Goal: Use online tool/utility: Utilize a website feature to perform a specific function

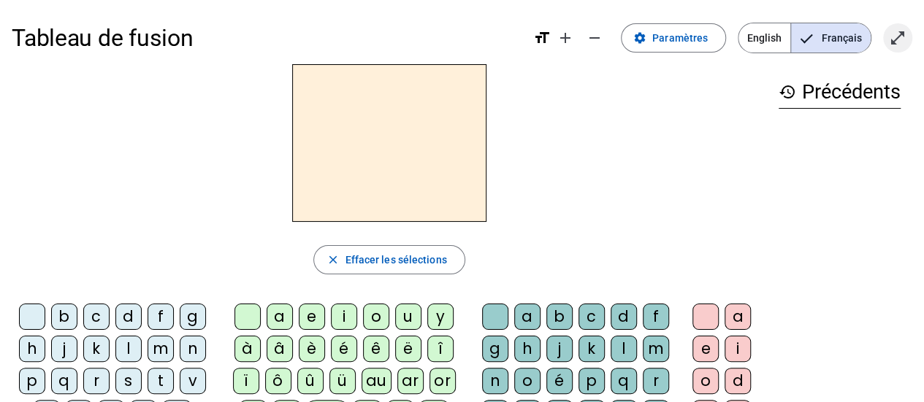
click at [890, 43] on mat-icon "open_in_full" at bounding box center [898, 38] width 18 height 18
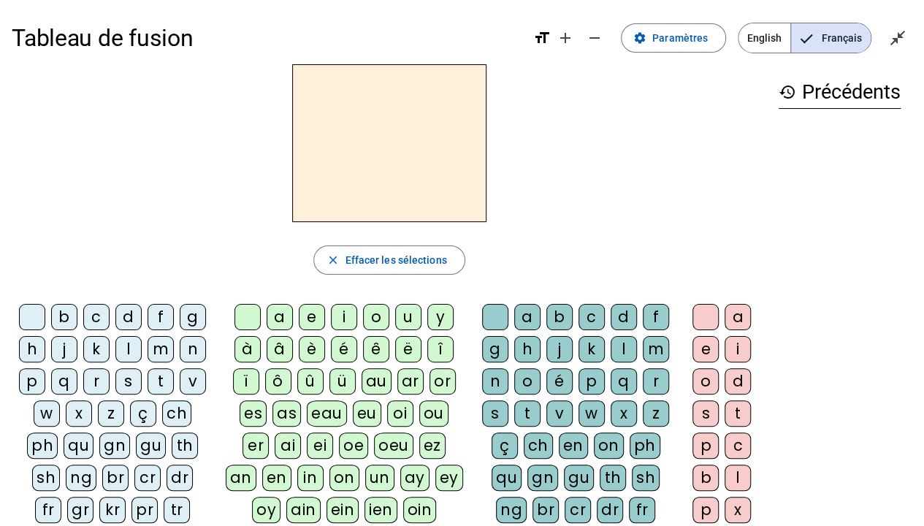
click at [156, 348] on div "m" at bounding box center [161, 349] width 26 height 26
click at [280, 316] on div "a" at bounding box center [280, 317] width 26 height 26
click at [155, 379] on div "t" at bounding box center [161, 381] width 26 height 26
click at [119, 343] on div "l" at bounding box center [128, 349] width 26 height 26
drag, startPoint x: 156, startPoint y: 378, endPoint x: 126, endPoint y: 389, distance: 32.3
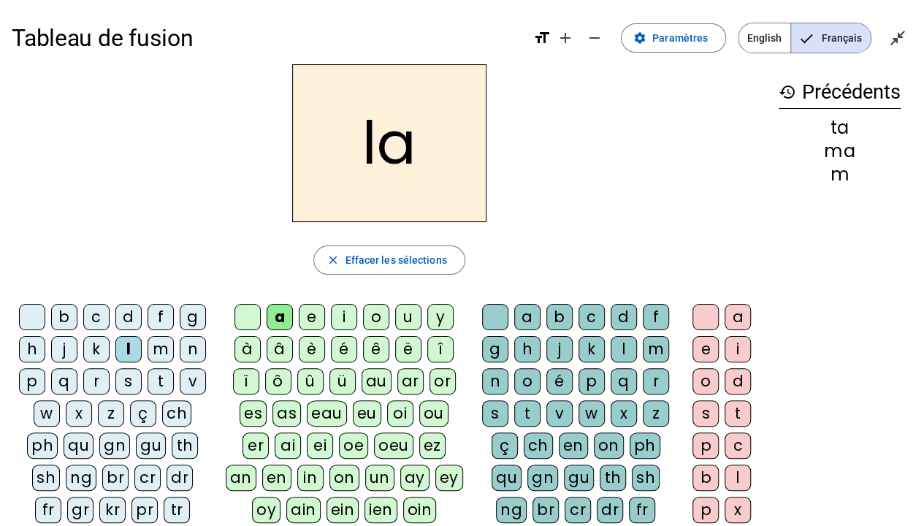
click at [126, 389] on div "s" at bounding box center [128, 381] width 26 height 26
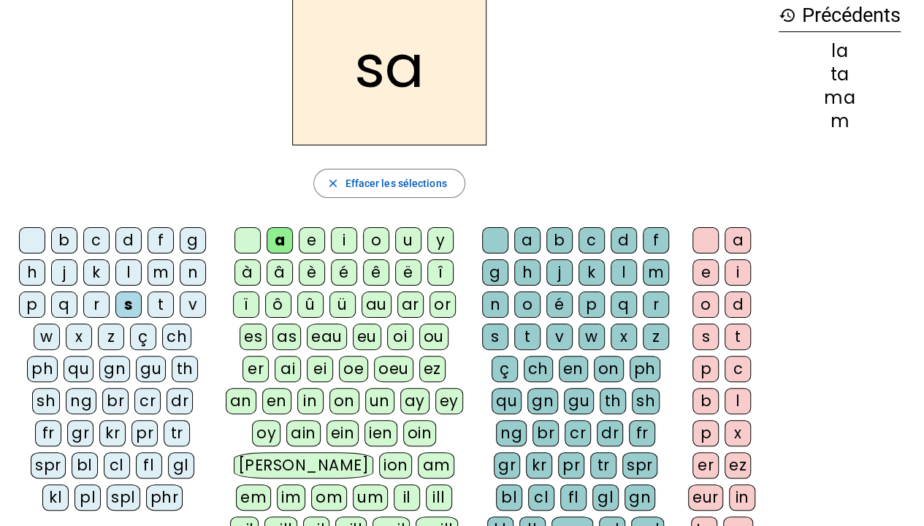
scroll to position [76, 0]
click at [735, 402] on div "l" at bounding box center [737, 402] width 26 height 26
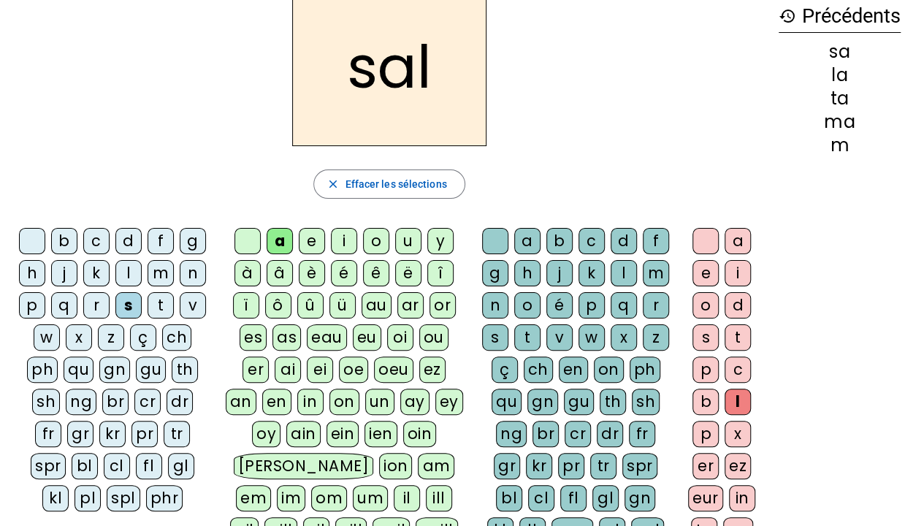
click at [888, 342] on div "history Précédents sa la ta ma m" at bounding box center [839, 292] width 145 height 608
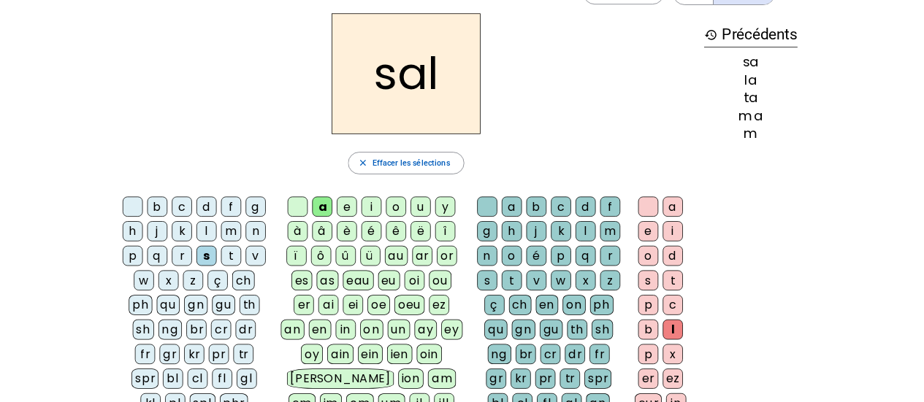
scroll to position [18, 0]
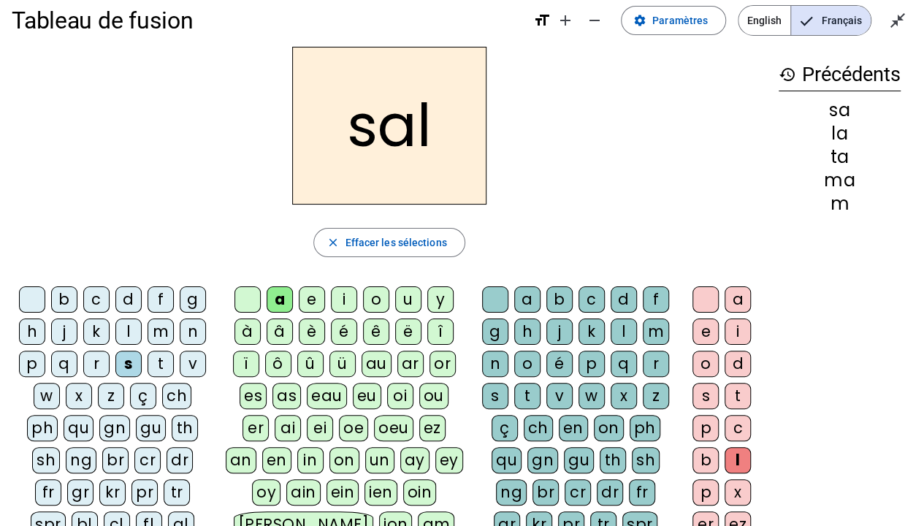
click at [66, 301] on div "b" at bounding box center [64, 299] width 26 height 26
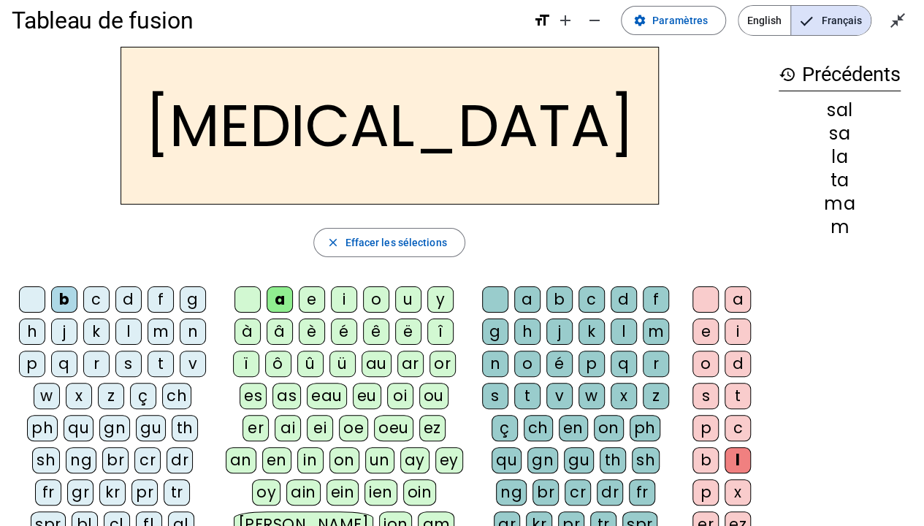
click at [156, 345] on letter-bubble "m" at bounding box center [164, 334] width 32 height 32
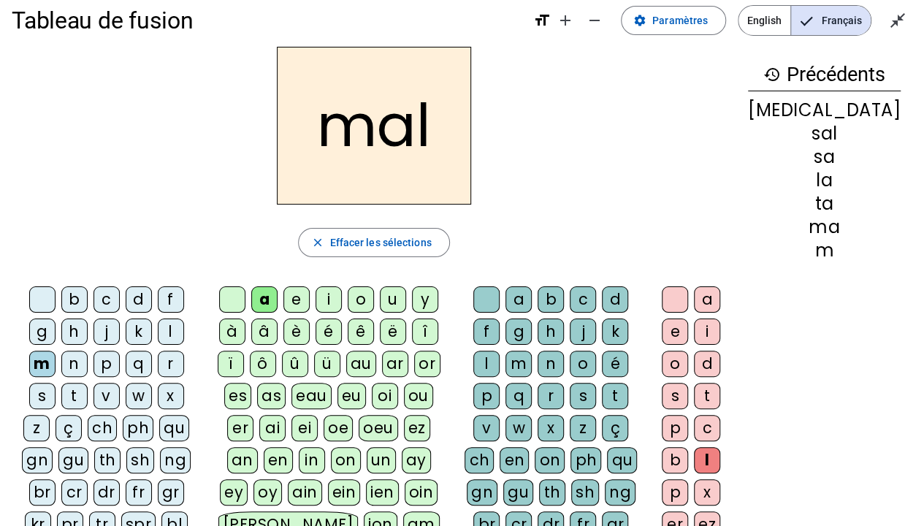
click at [342, 309] on div "i" at bounding box center [329, 299] width 26 height 26
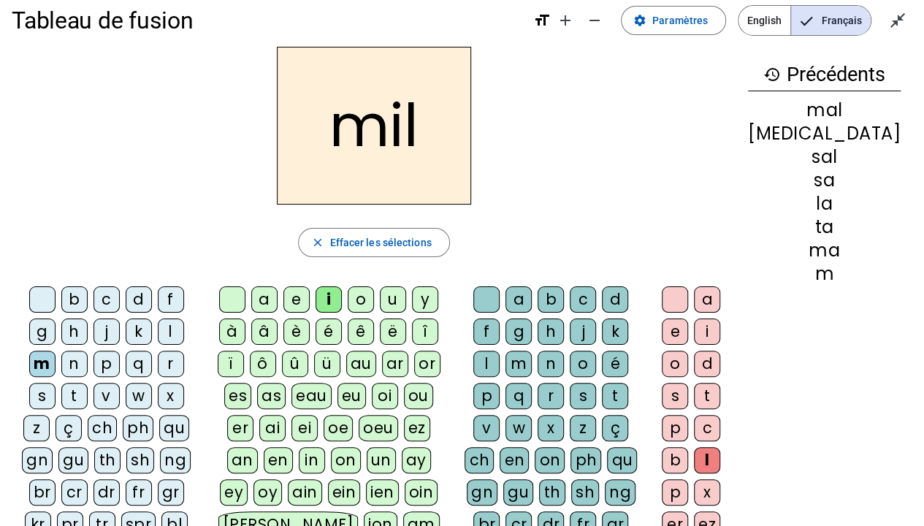
click at [56, 383] on div "s" at bounding box center [42, 396] width 26 height 26
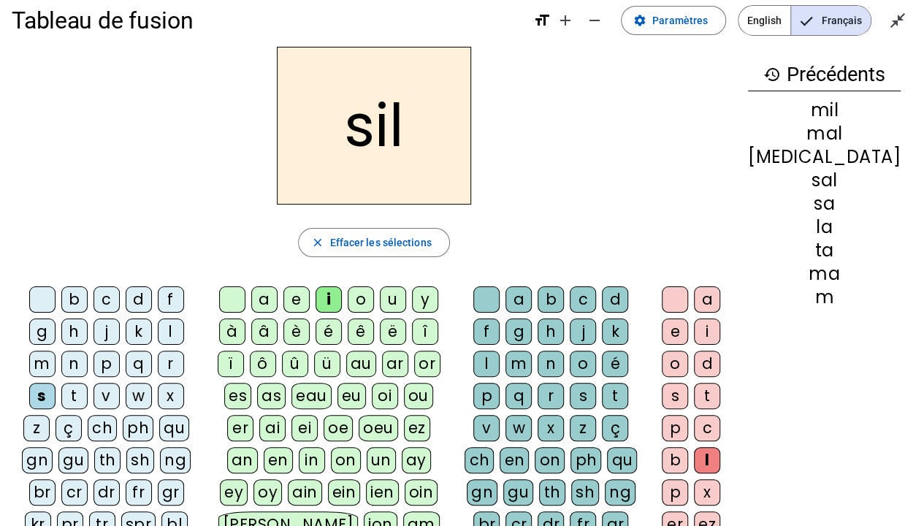
click at [688, 294] on div at bounding box center [675, 299] width 26 height 26
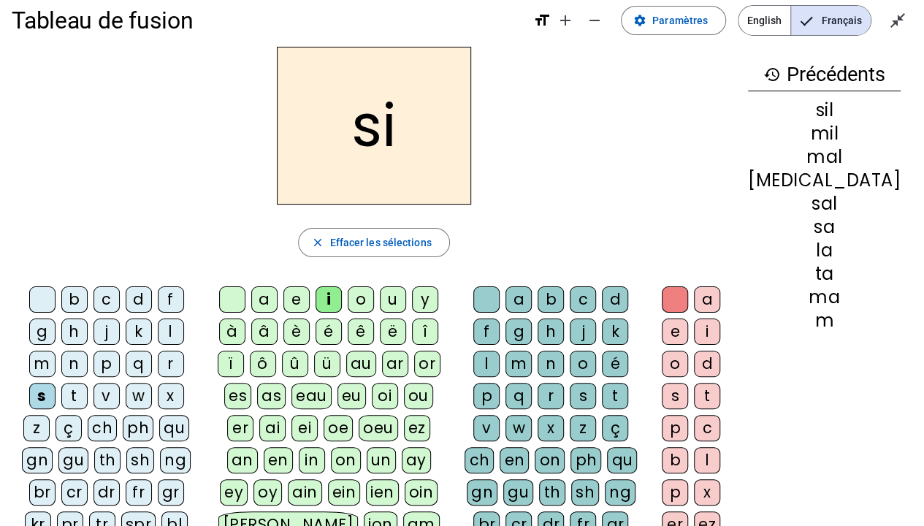
click at [310, 294] on div "e" at bounding box center [296, 299] width 26 height 26
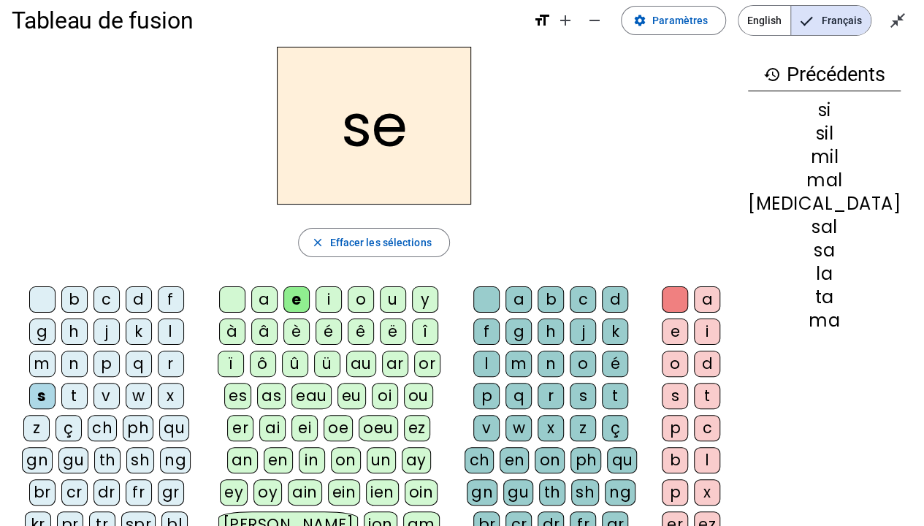
click at [406, 299] on div "u" at bounding box center [393, 299] width 26 height 26
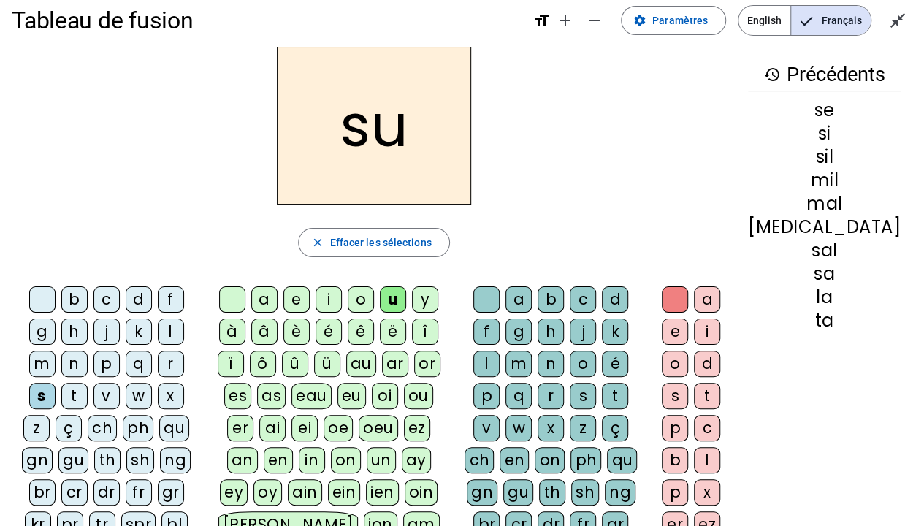
click at [564, 383] on div "r" at bounding box center [551, 396] width 26 height 26
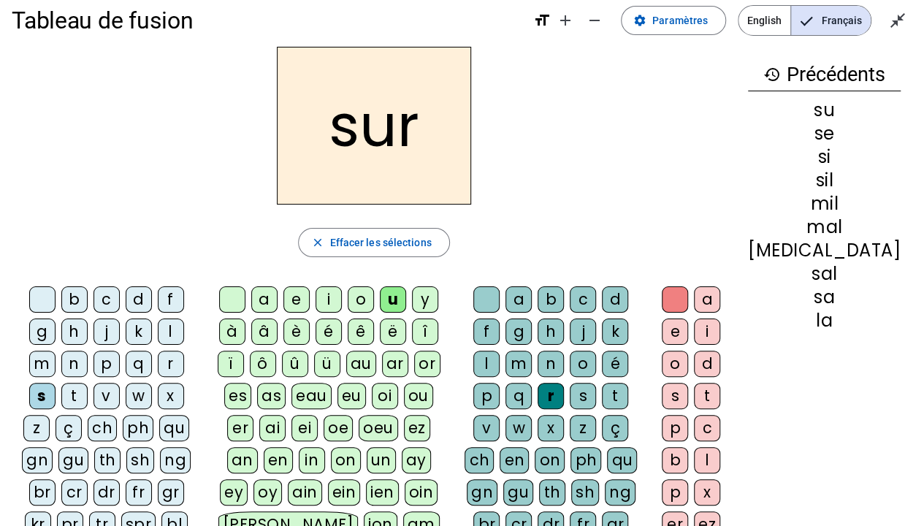
click at [56, 351] on div "m" at bounding box center [42, 364] width 26 height 26
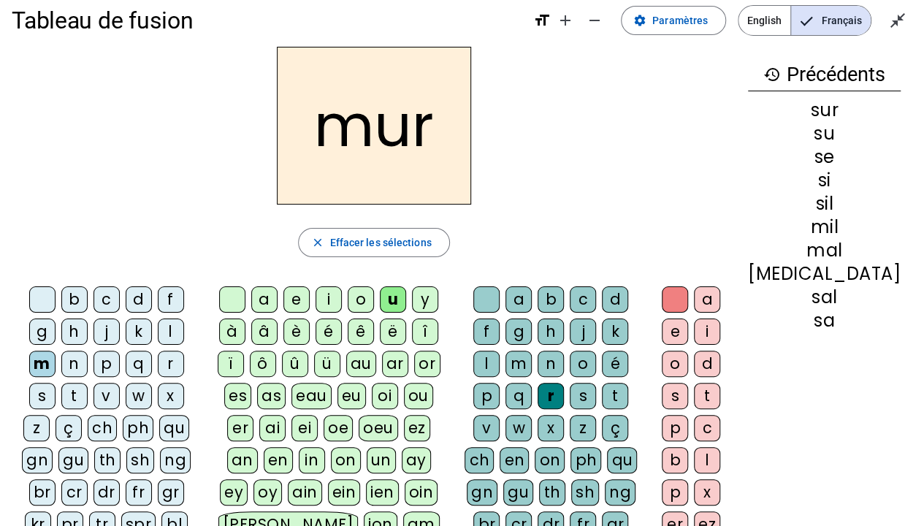
click at [126, 292] on div "d" at bounding box center [139, 299] width 26 height 26
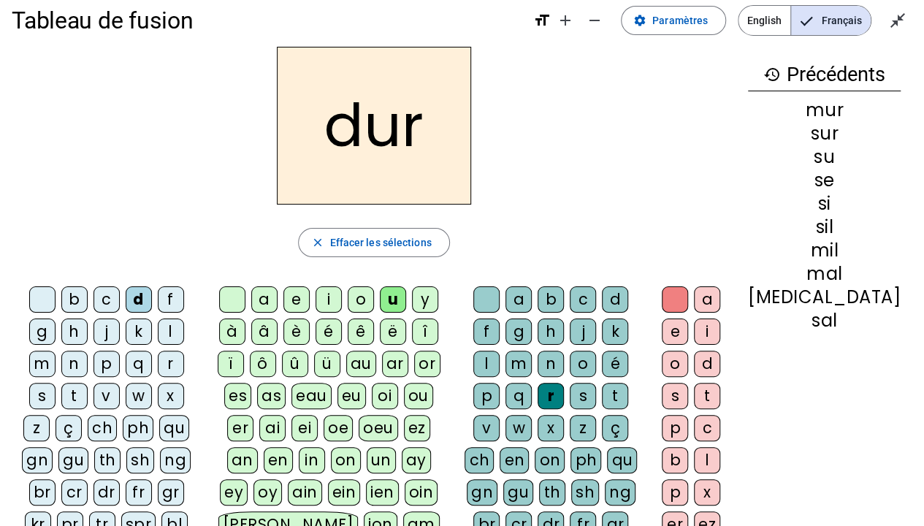
click at [492, 286] on div at bounding box center [486, 299] width 26 height 26
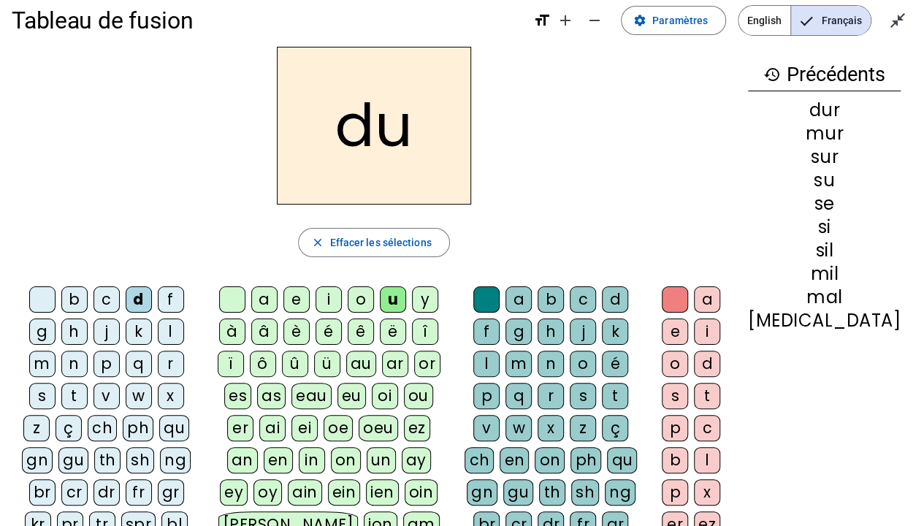
click at [310, 302] on div "e" at bounding box center [296, 299] width 26 height 26
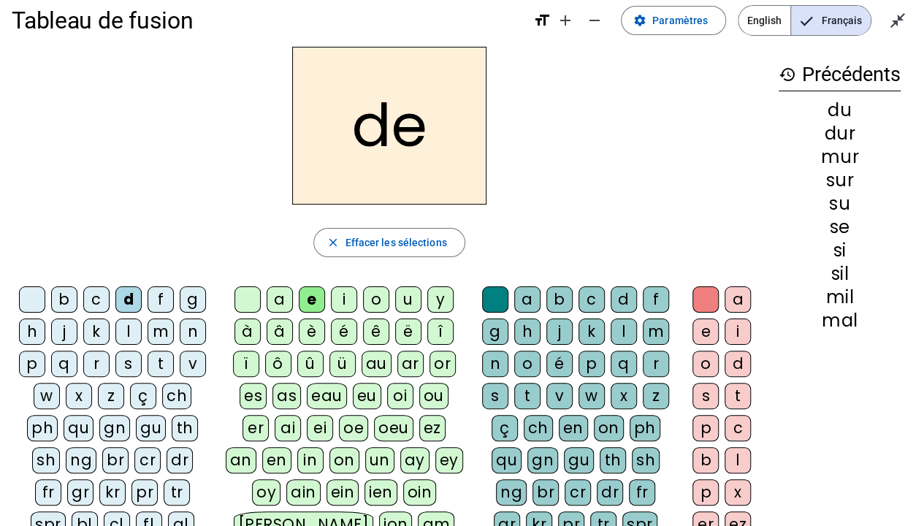
click at [400, 299] on div "u" at bounding box center [408, 299] width 26 height 26
click at [61, 301] on div "b" at bounding box center [64, 299] width 26 height 26
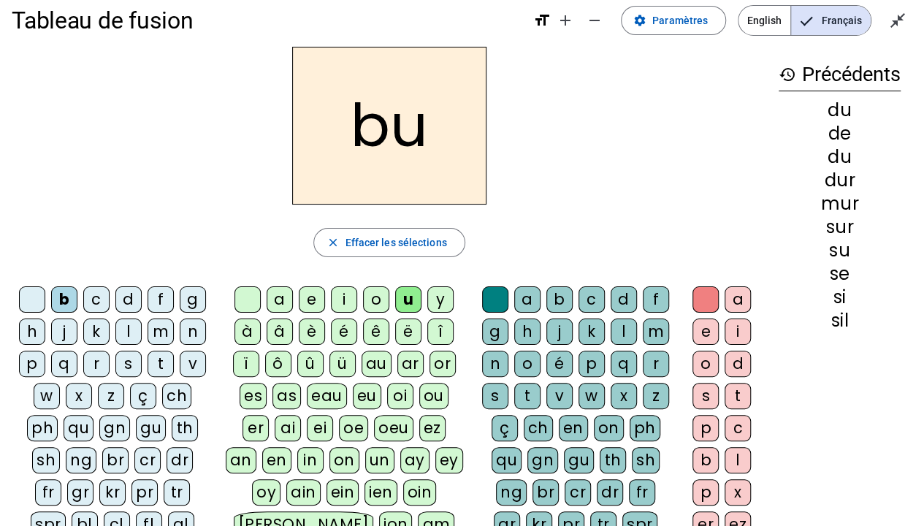
click at [191, 361] on div "v" at bounding box center [193, 364] width 26 height 26
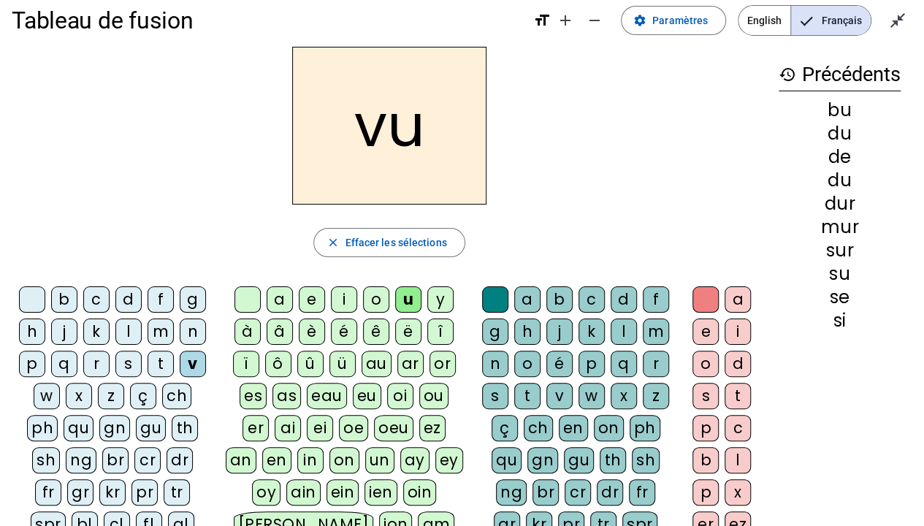
click at [153, 359] on div "t" at bounding box center [161, 364] width 26 height 26
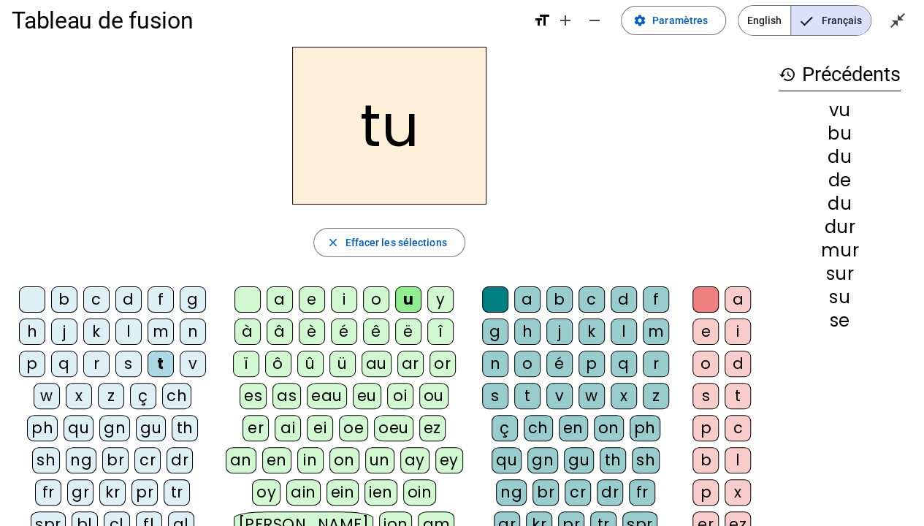
click at [312, 290] on div "e" at bounding box center [312, 299] width 26 height 26
click at [133, 328] on div "l" at bounding box center [128, 331] width 26 height 26
